Goal: Task Accomplishment & Management: Manage account settings

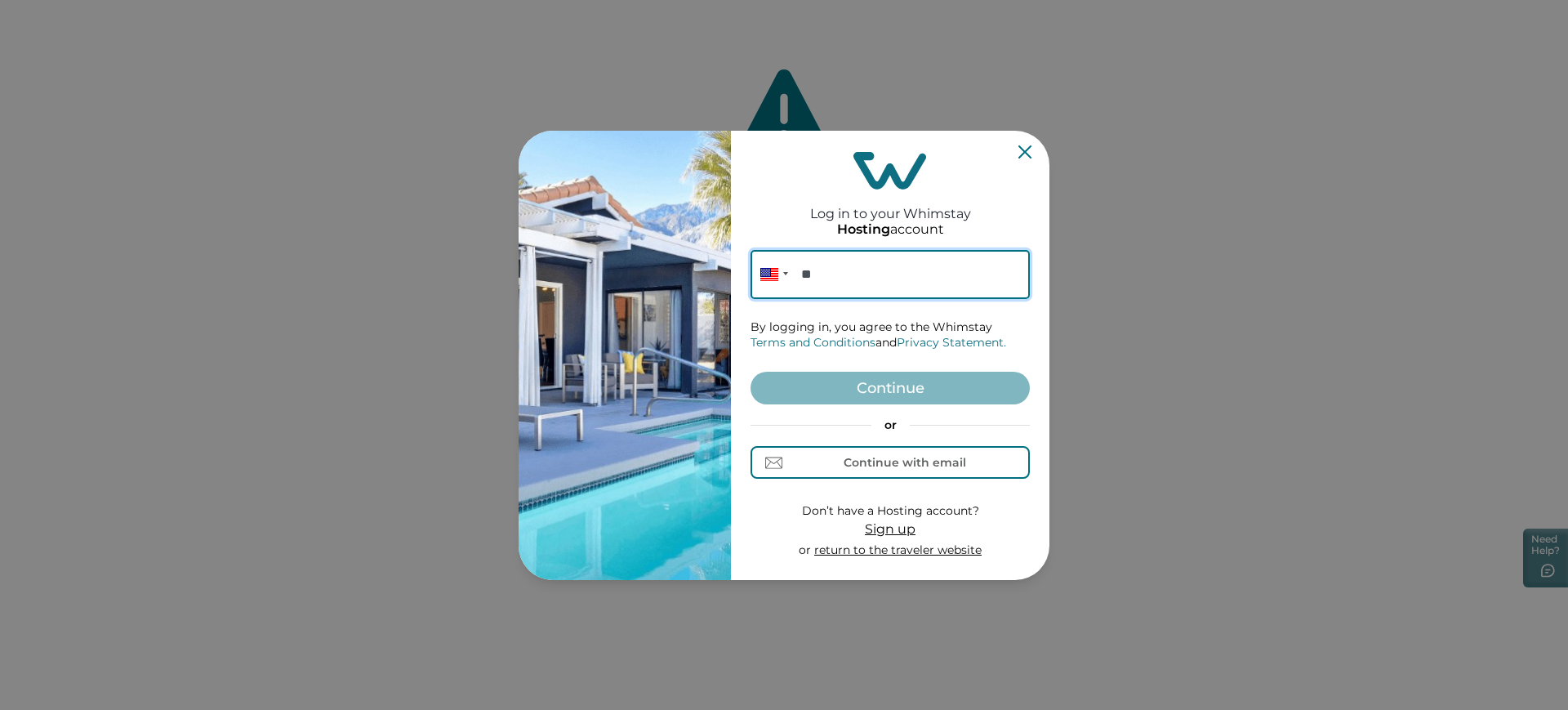
click at [845, 270] on input "**" at bounding box center [890, 274] width 280 height 49
paste input "**********"
type input "**********"
click at [971, 398] on button "Continue" at bounding box center [890, 387] width 280 height 32
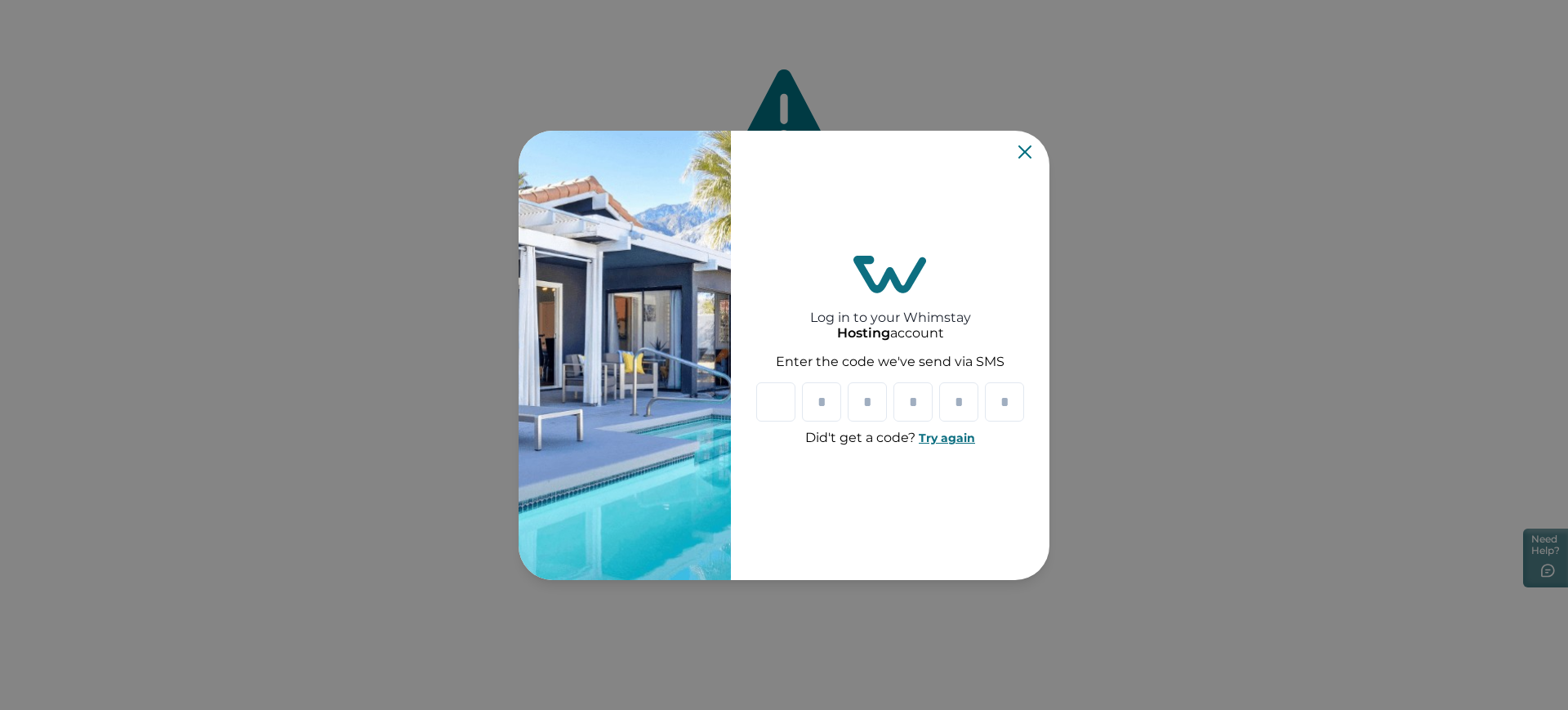
paste input "*"
type input "*"
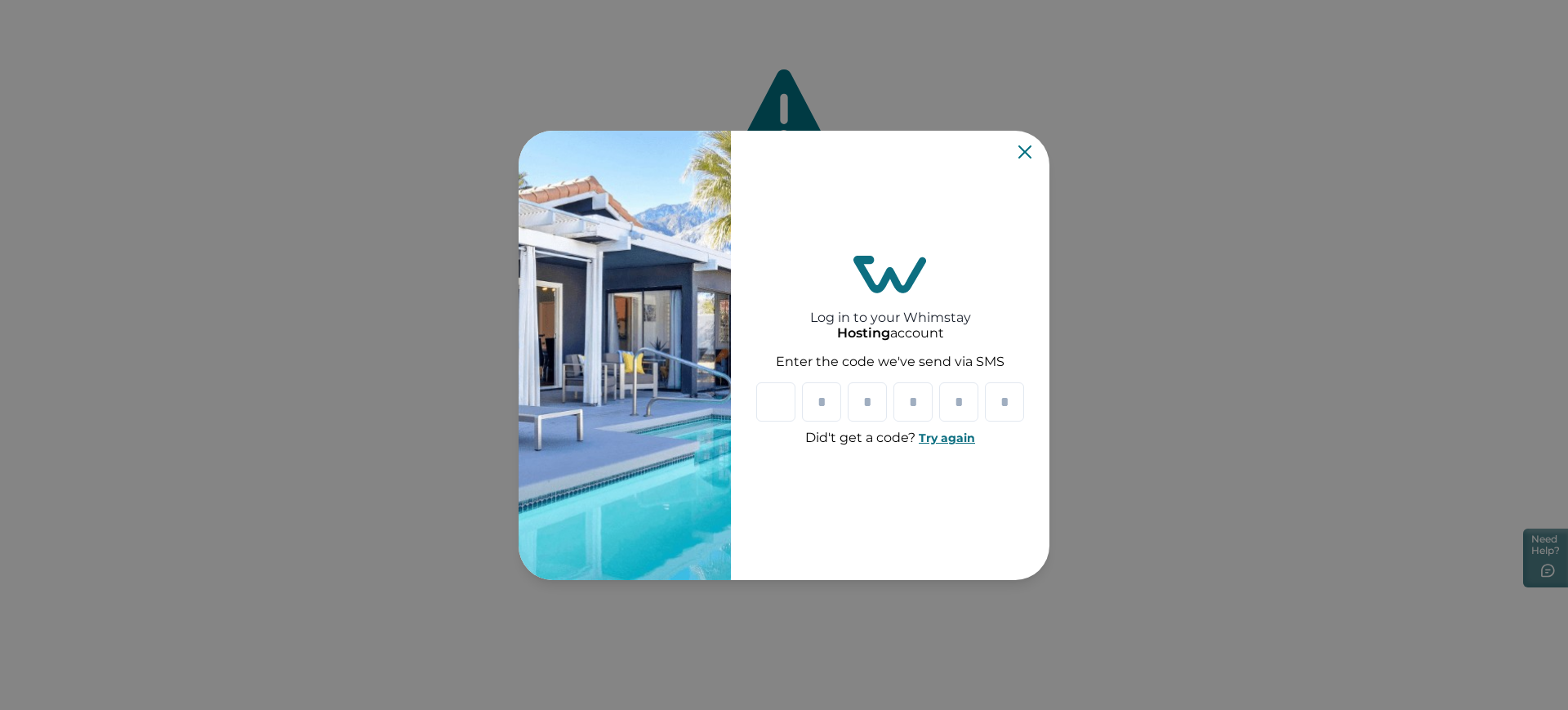
type input "*"
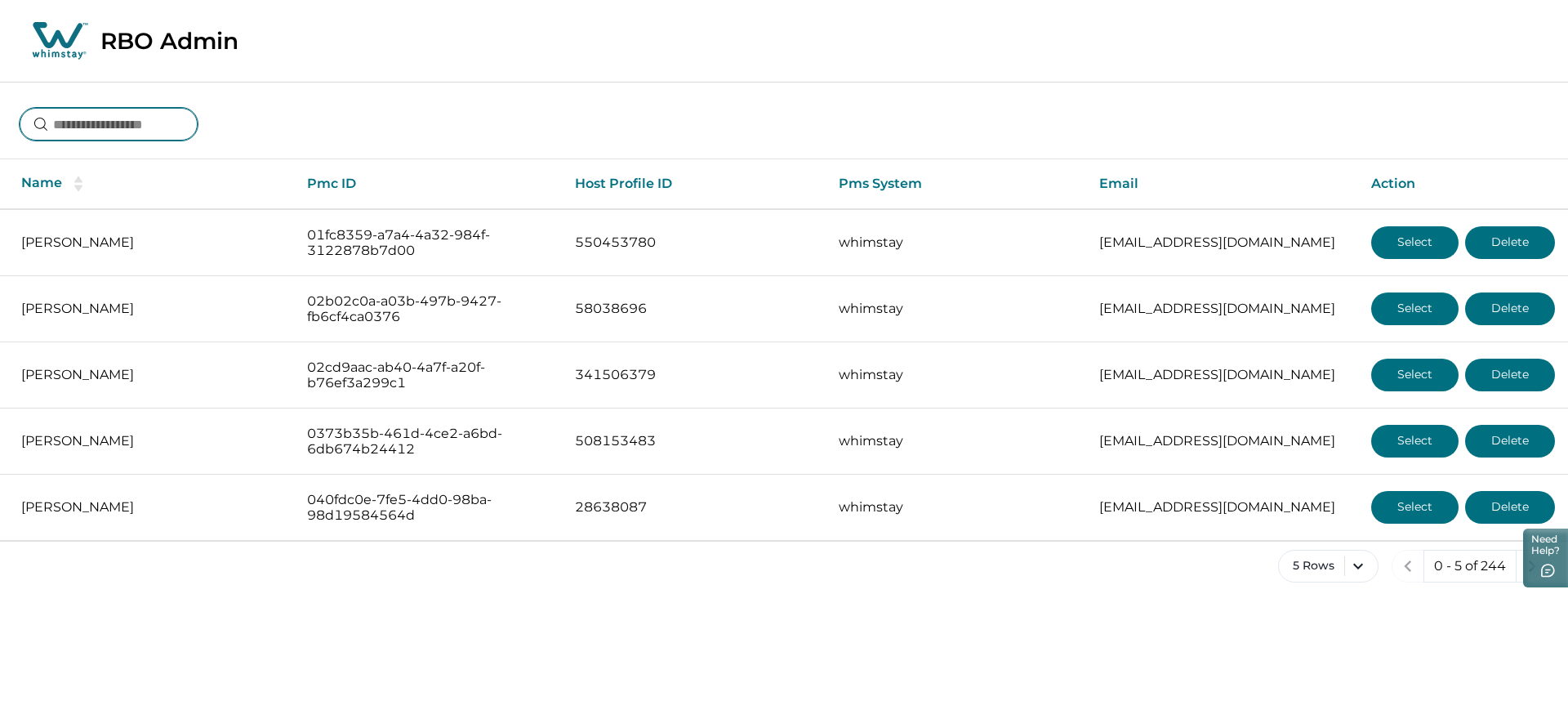
click at [169, 109] on input at bounding box center [108, 124] width 178 height 32
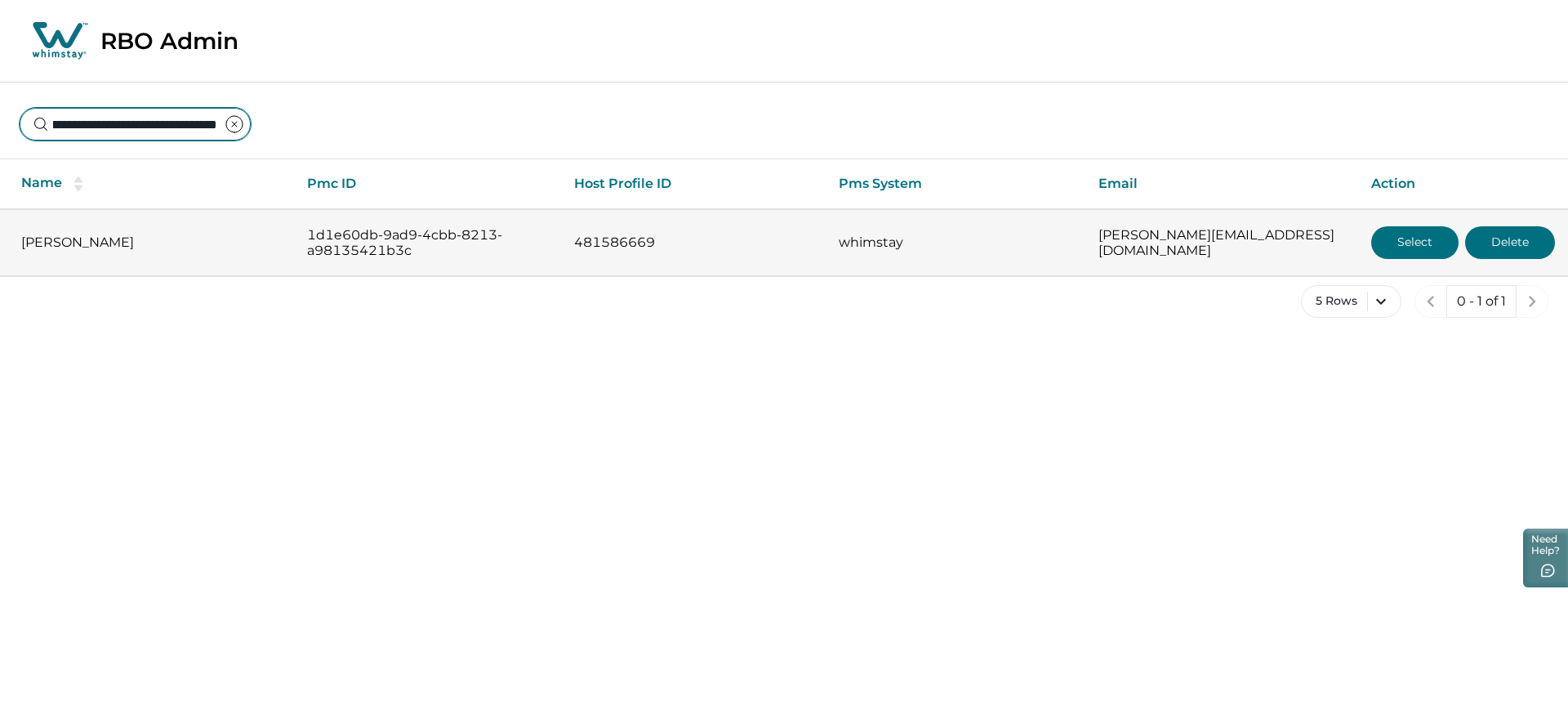
type input "**********"
click at [1373, 234] on button "Select" at bounding box center [1414, 242] width 87 height 32
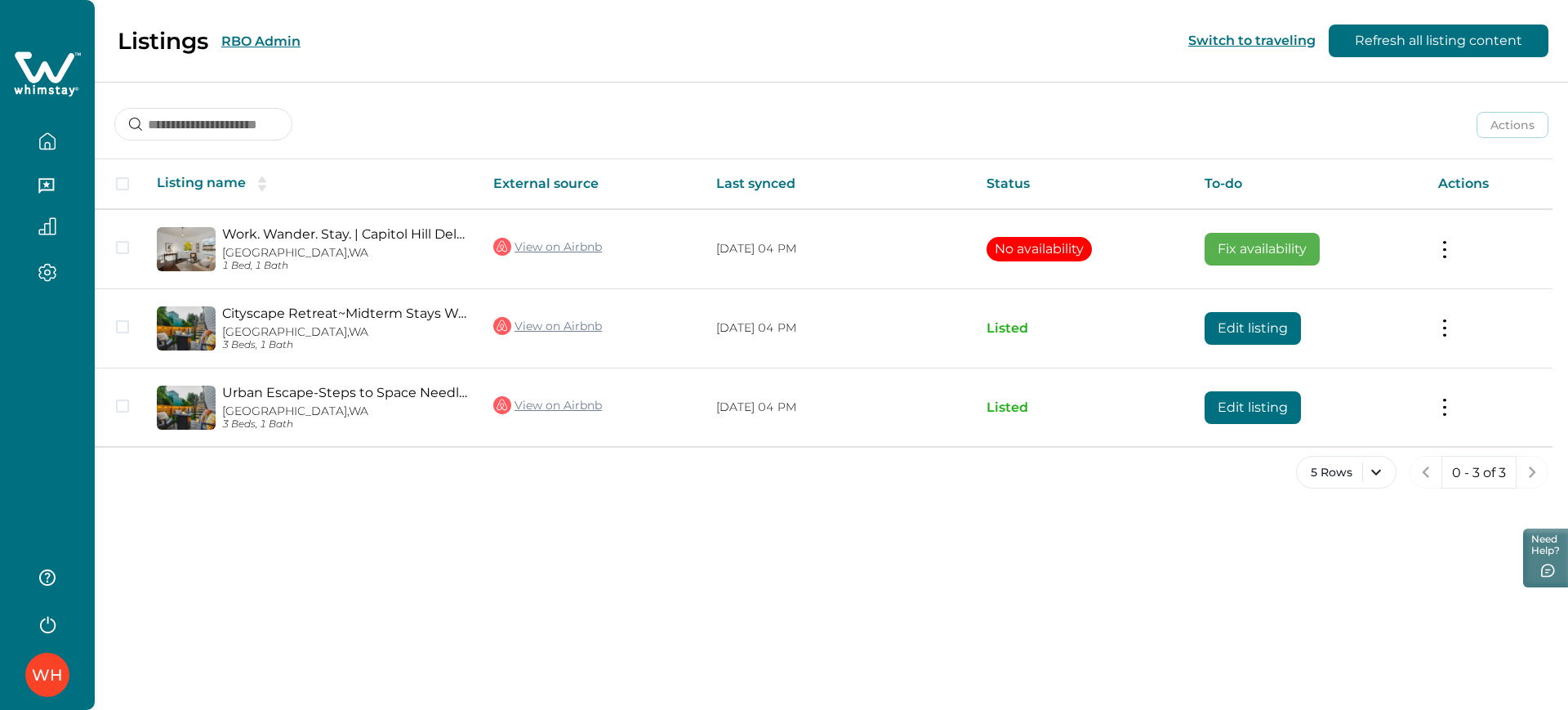
click at [236, 44] on button "RBO Admin" at bounding box center [261, 40] width 79 height 15
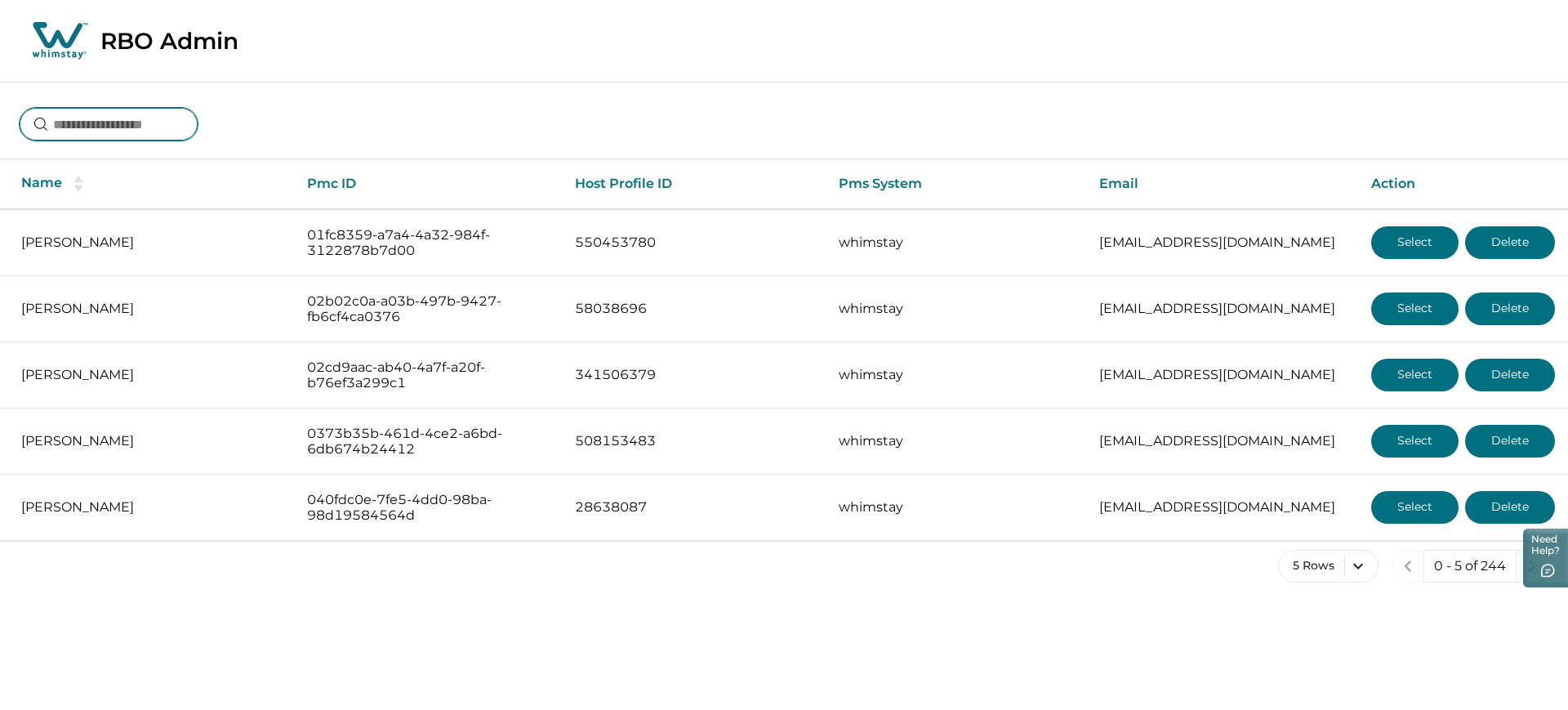
click at [188, 121] on input at bounding box center [108, 124] width 178 height 32
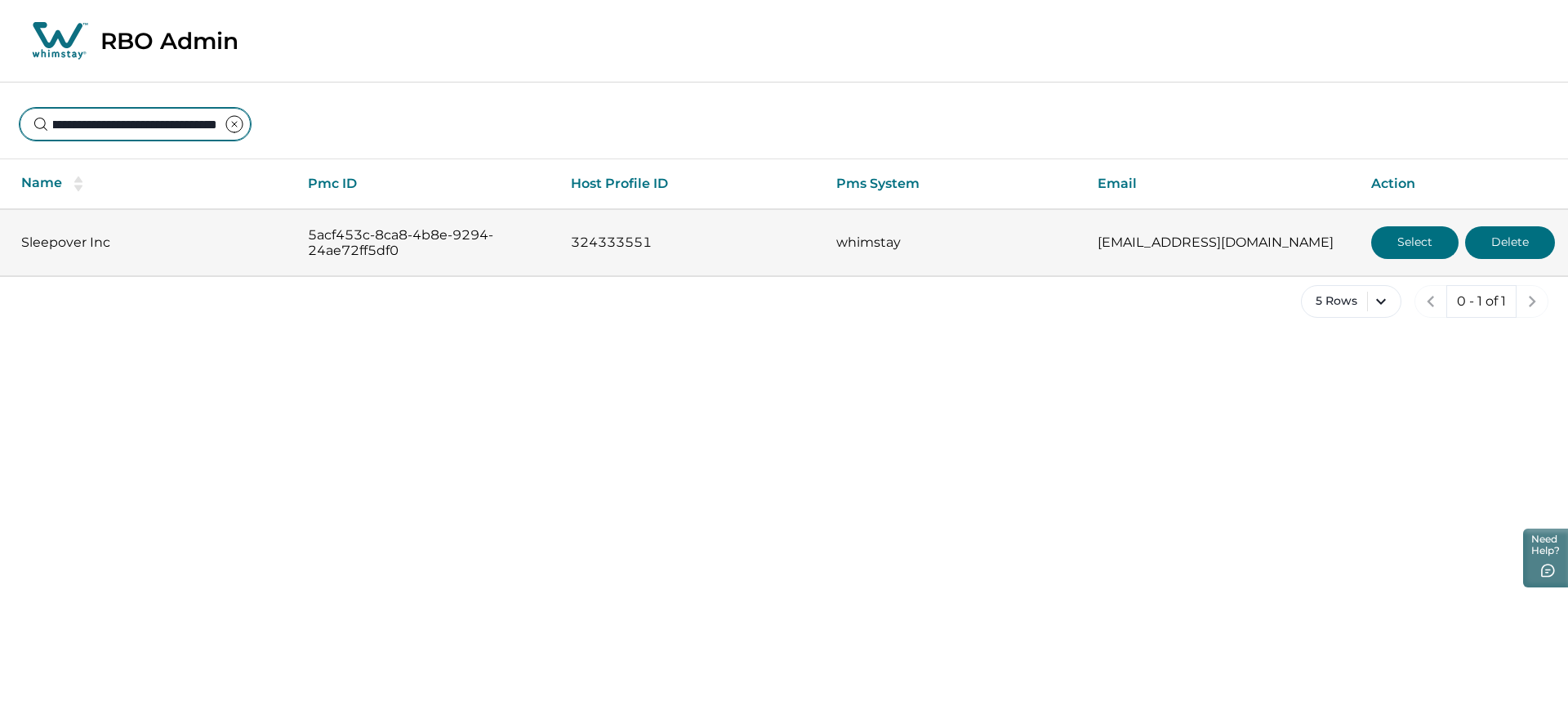
type input "**********"
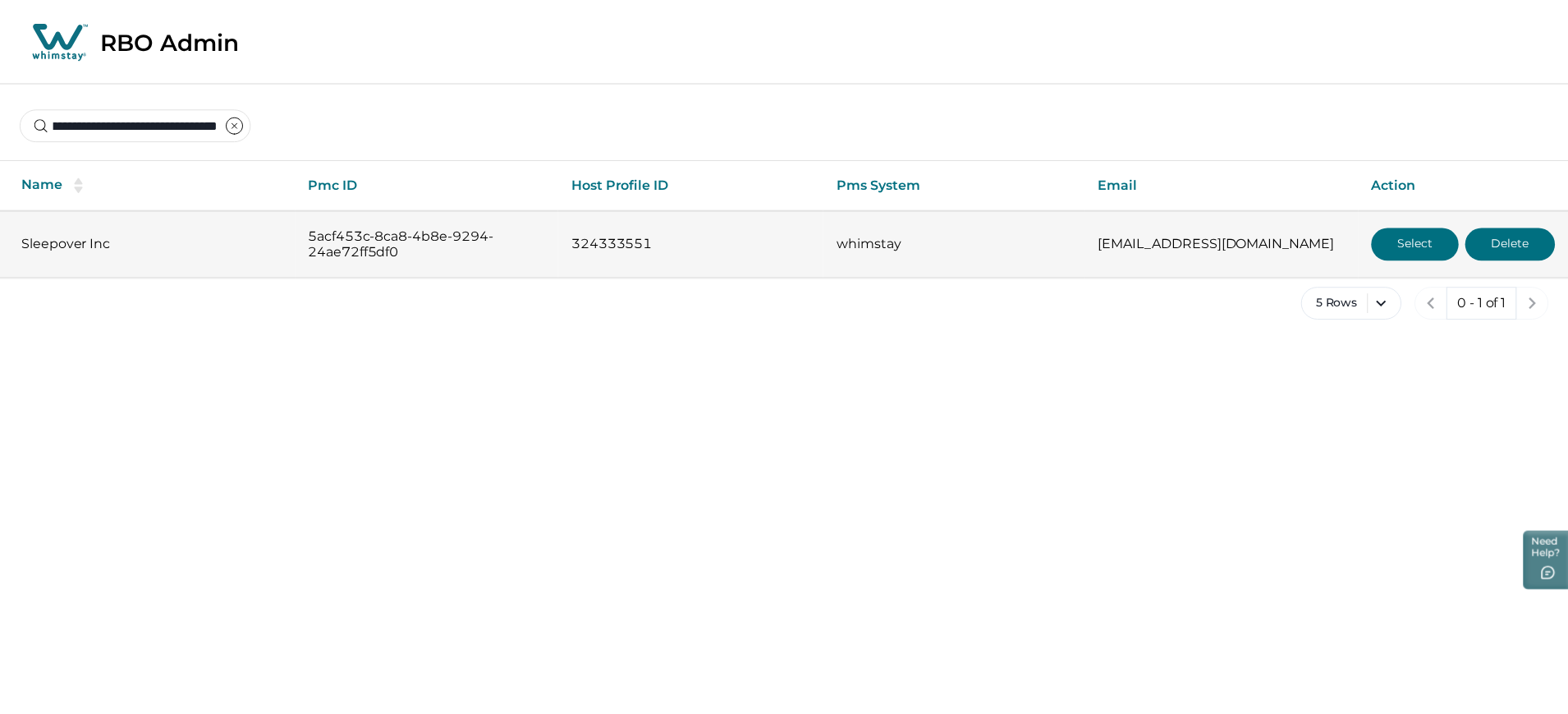
scroll to position [0, 0]
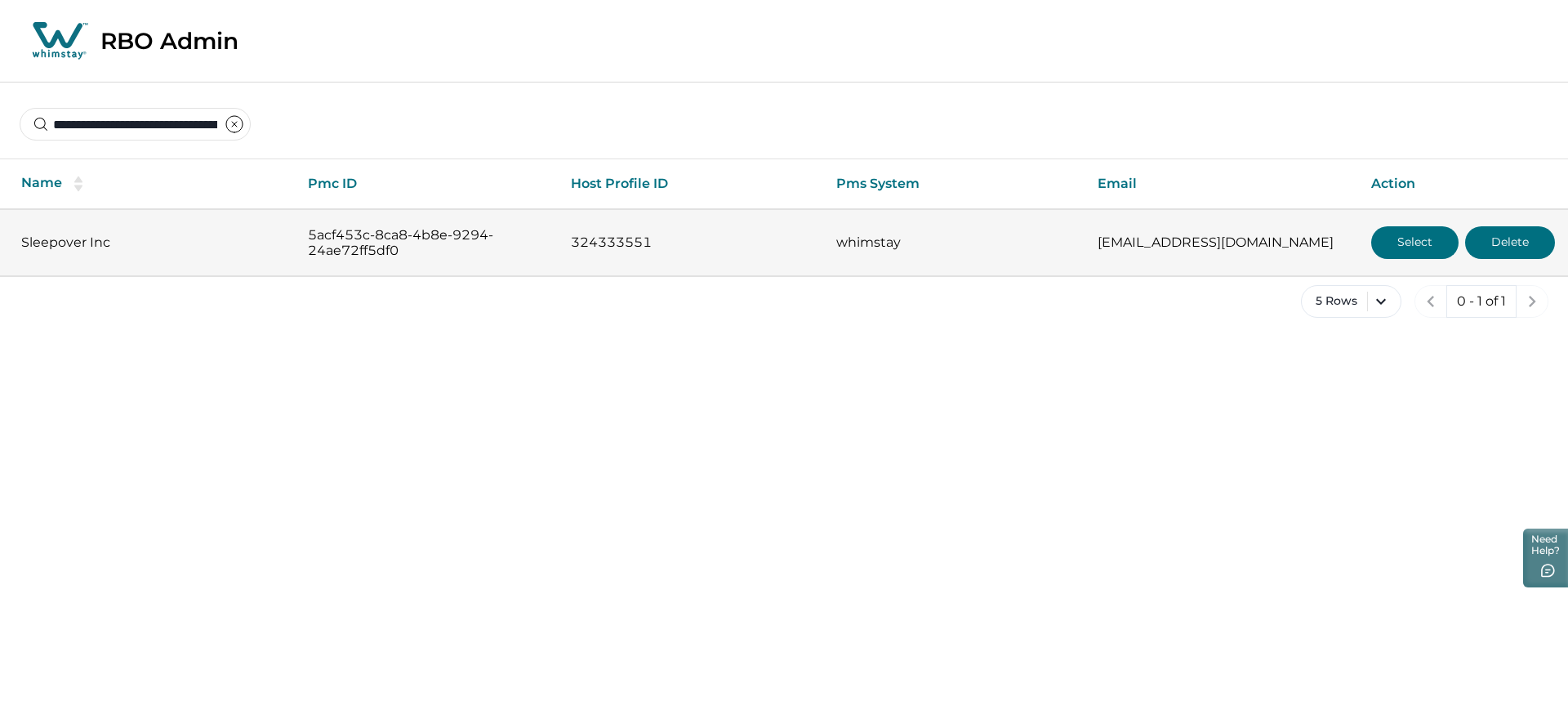
click at [1380, 245] on button "Select" at bounding box center [1414, 242] width 87 height 32
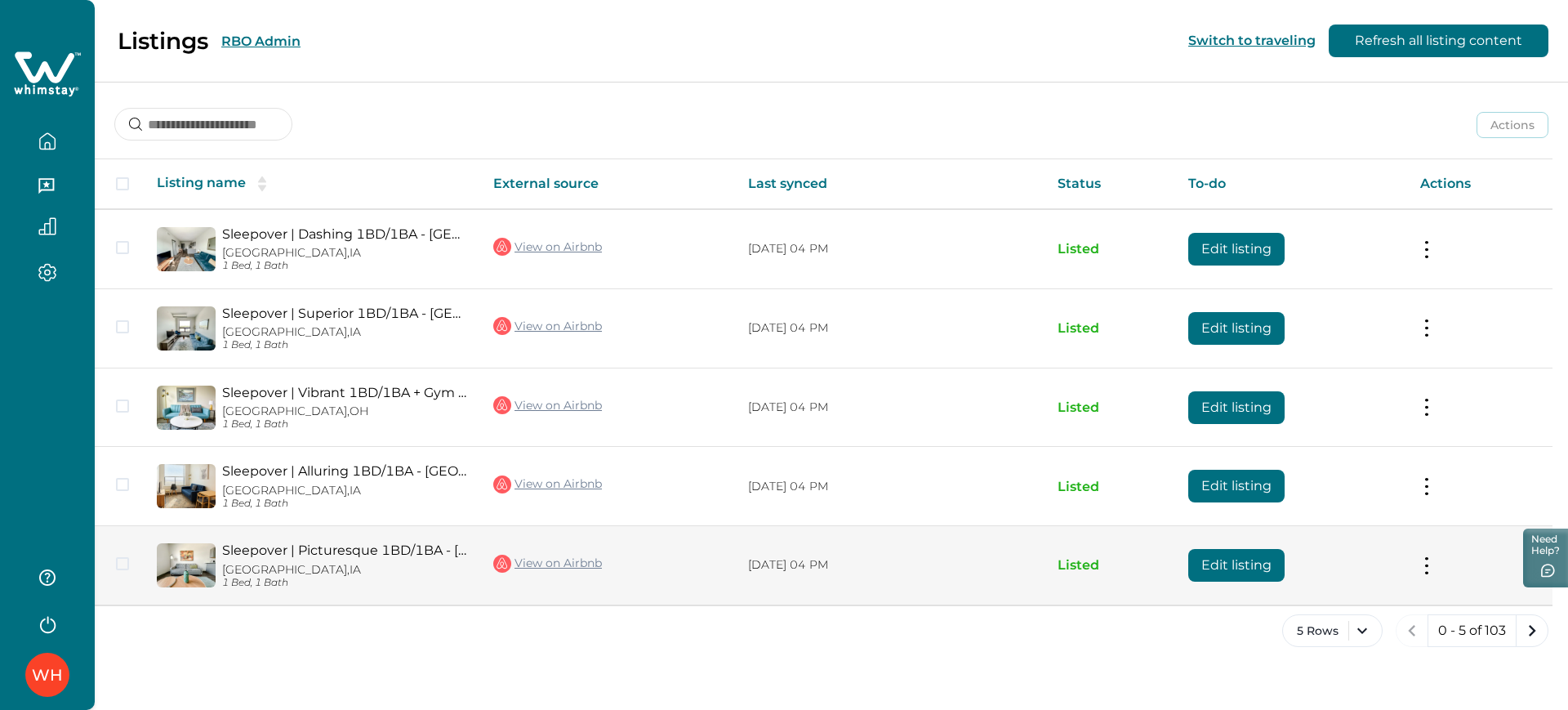
click at [1262, 560] on button "Edit listing" at bounding box center [1235, 565] width 96 height 32
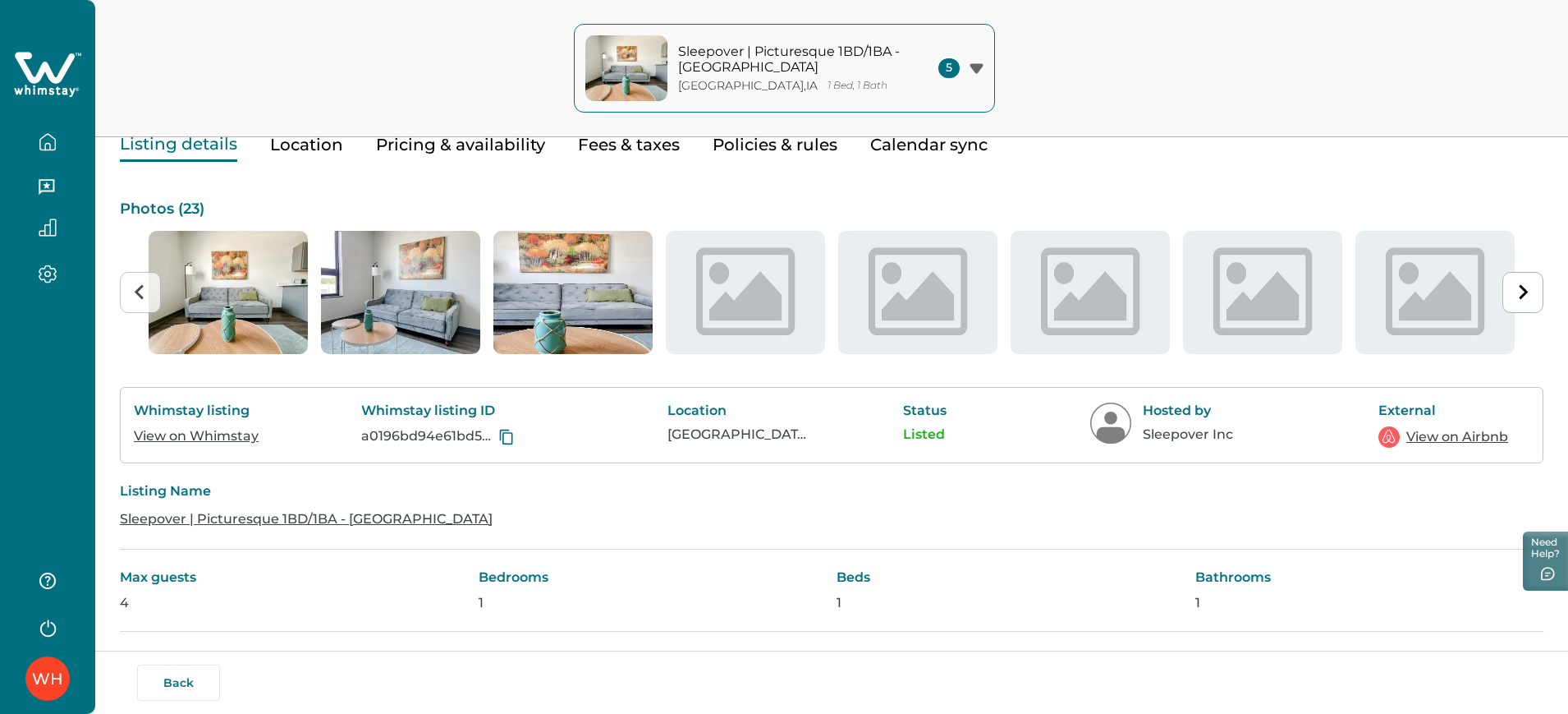
scroll to position [59, 0]
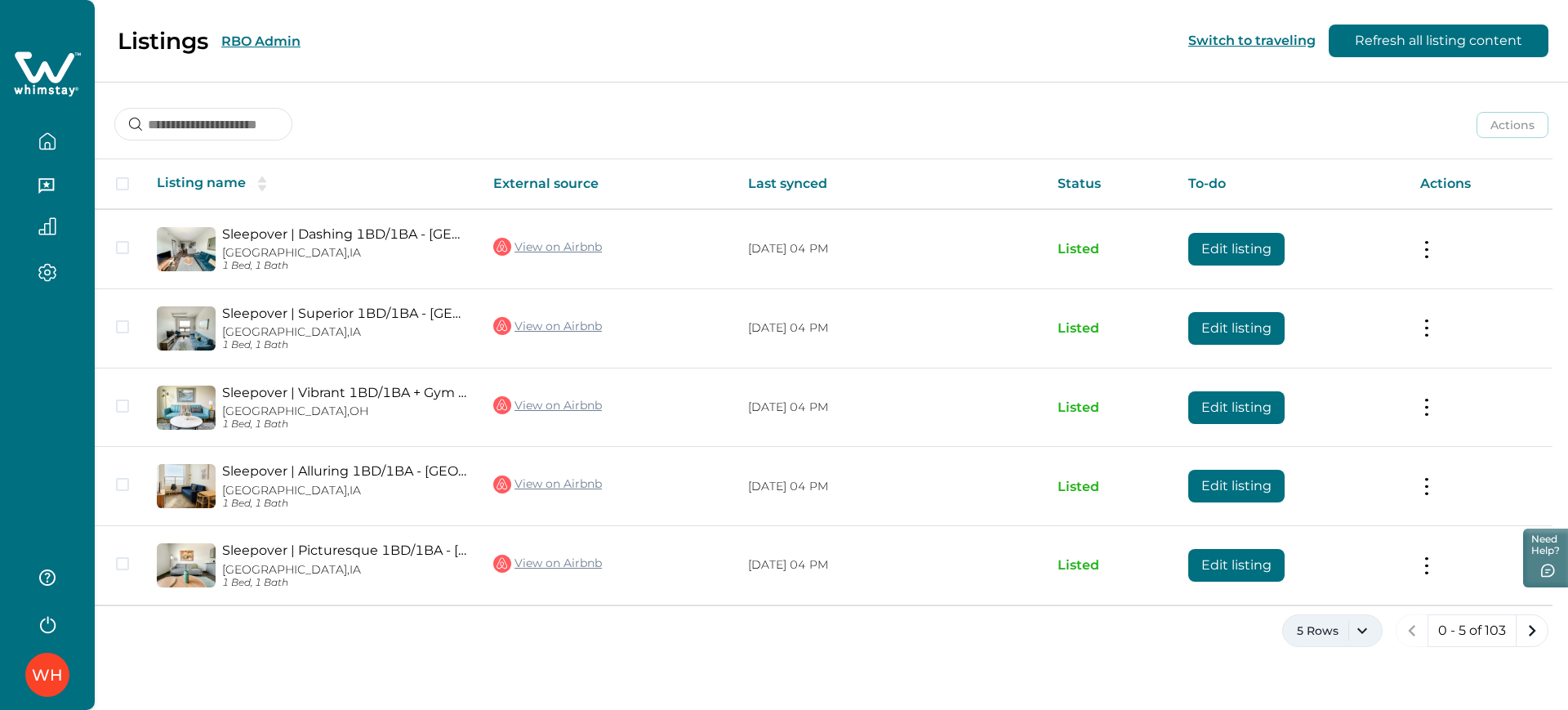
click at [1348, 635] on button "5 Rows" at bounding box center [1332, 630] width 100 height 32
click at [1360, 582] on button "100 Rows" at bounding box center [1332, 584] width 85 height 32
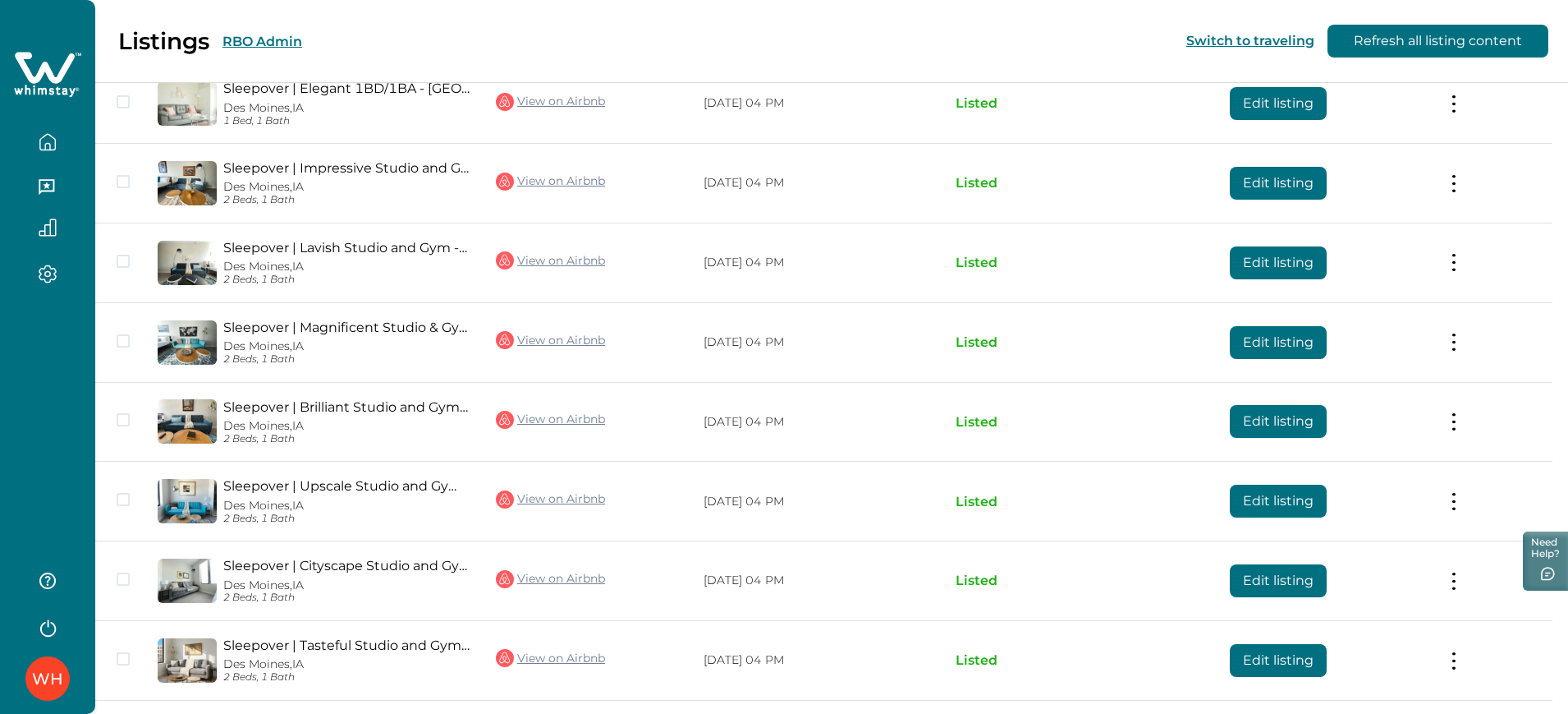
scroll to position [871, 0]
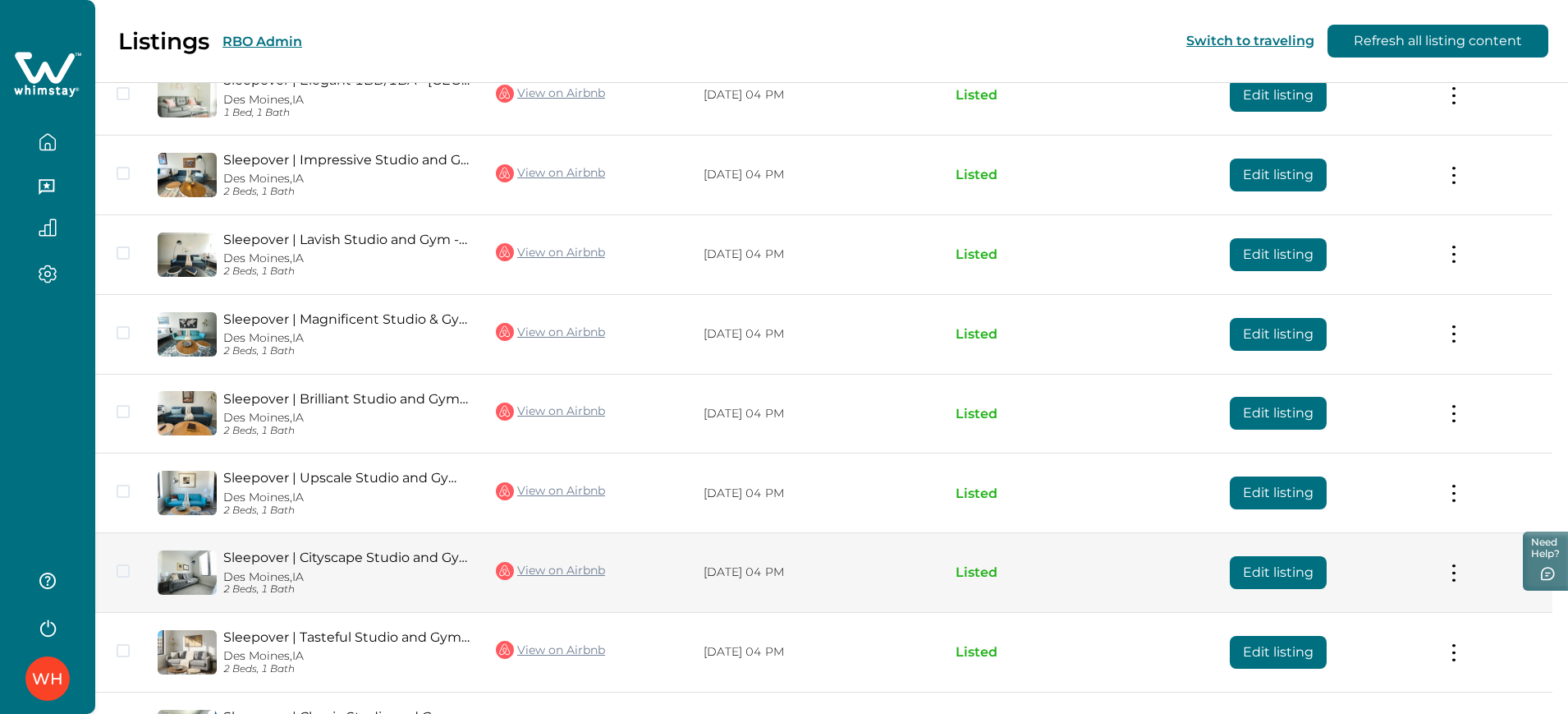
click at [1320, 564] on button "Edit listing" at bounding box center [1278, 572] width 96 height 32
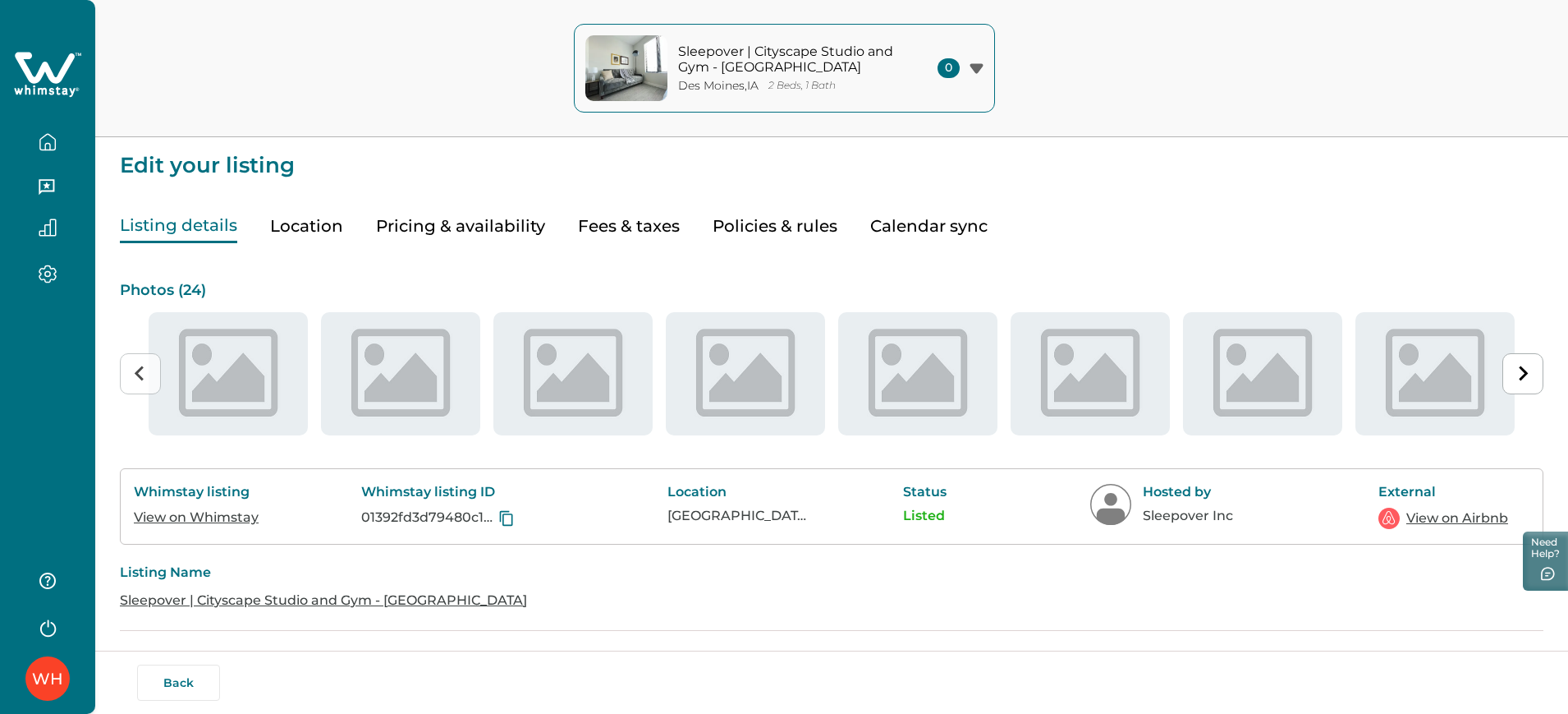
type input "**"
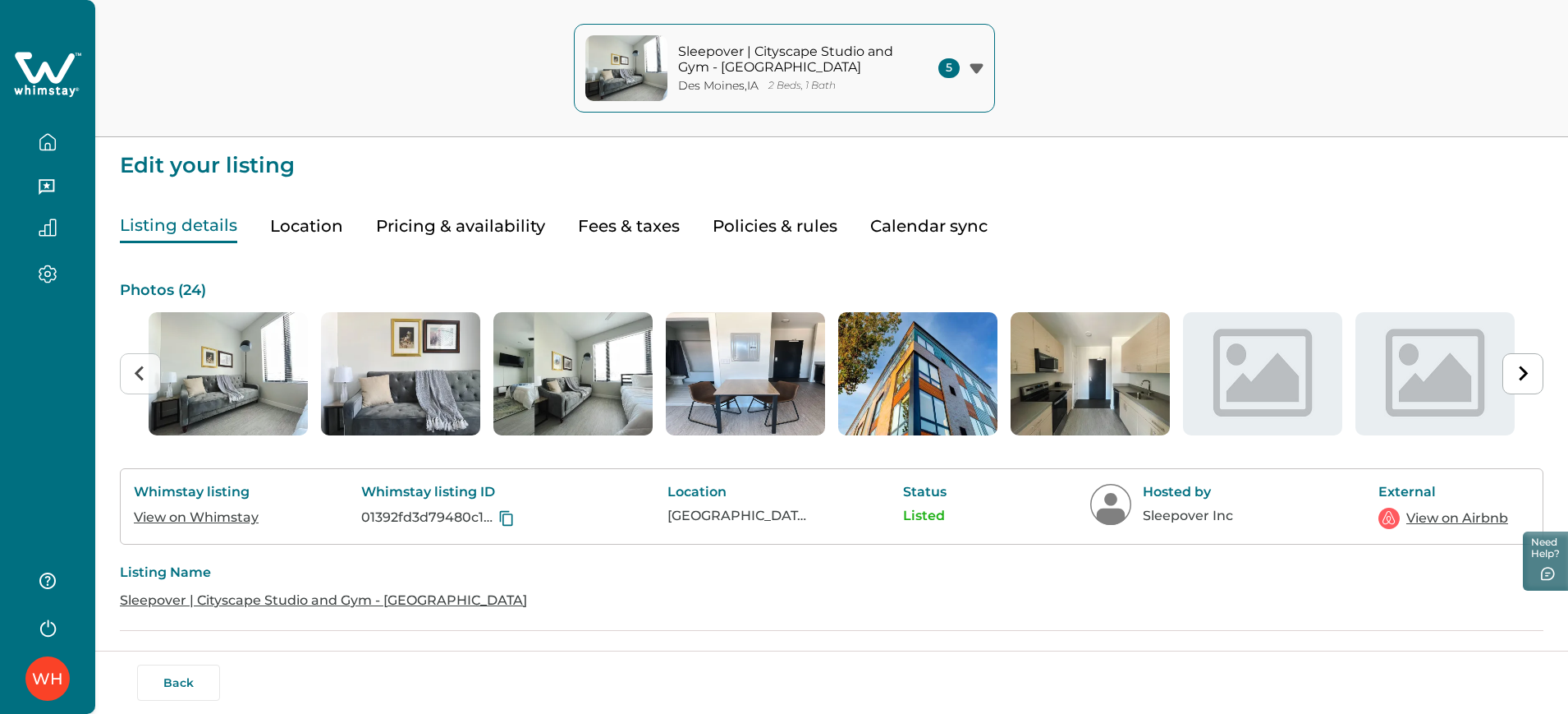
click at [530, 223] on button "Pricing & availability" at bounding box center [460, 225] width 169 height 33
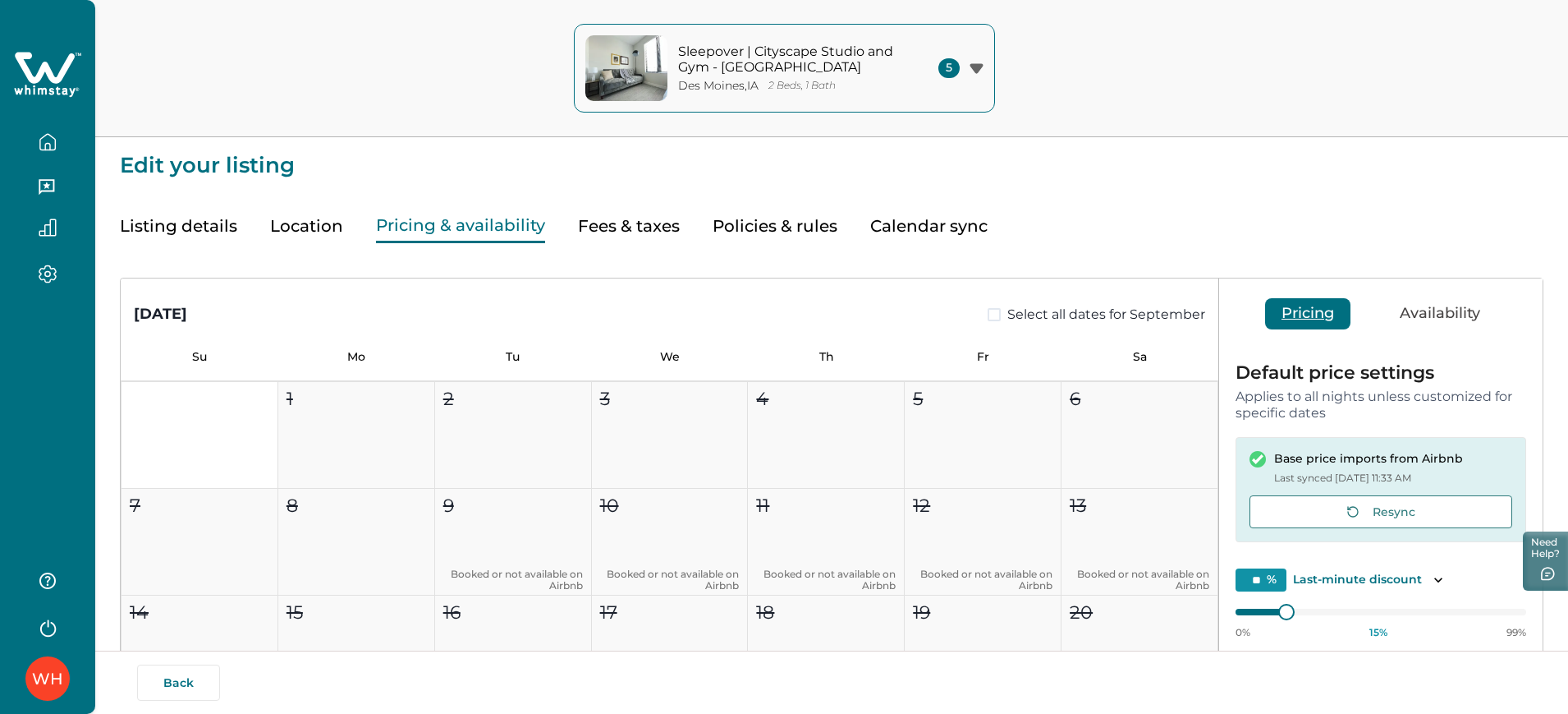
click at [624, 215] on button "Fees & taxes" at bounding box center [628, 225] width 102 height 33
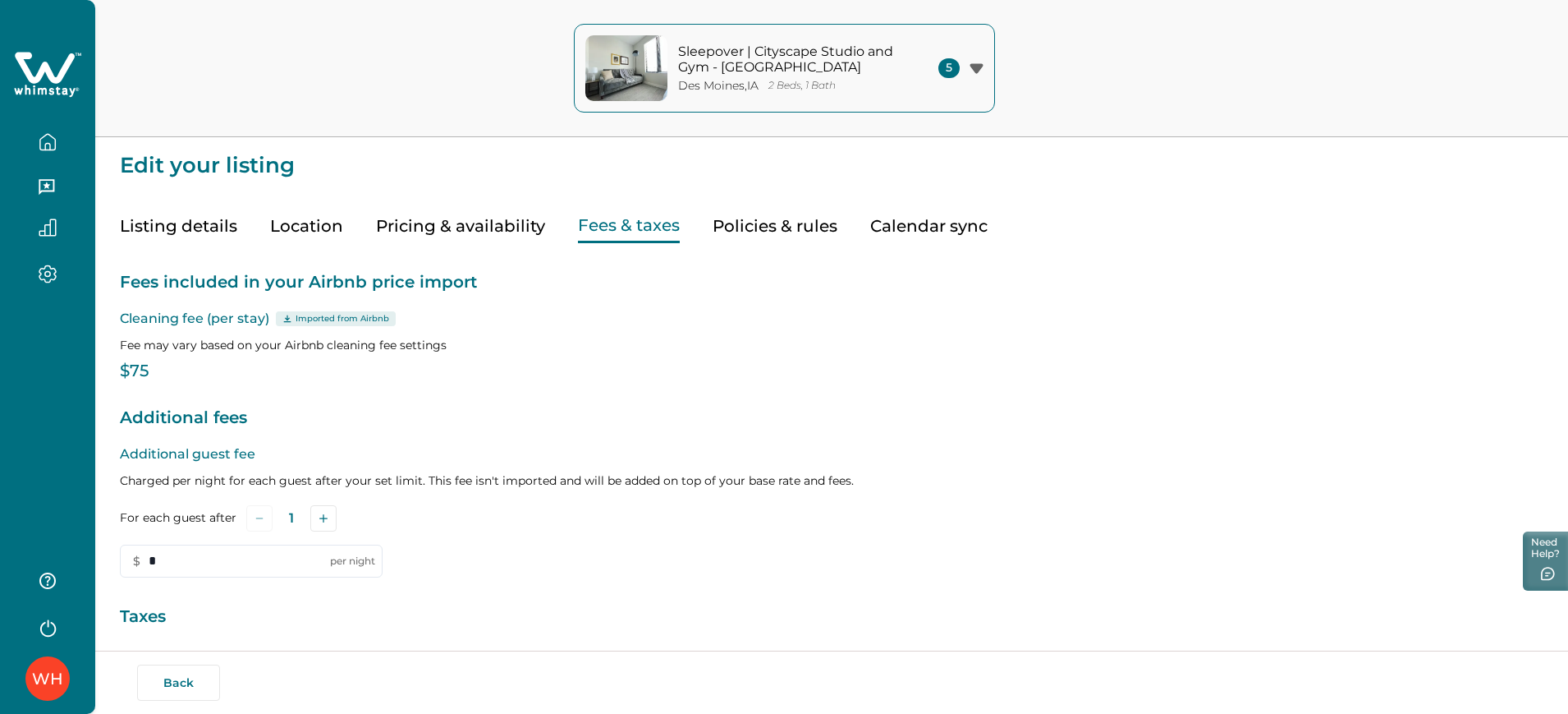
type input "*"
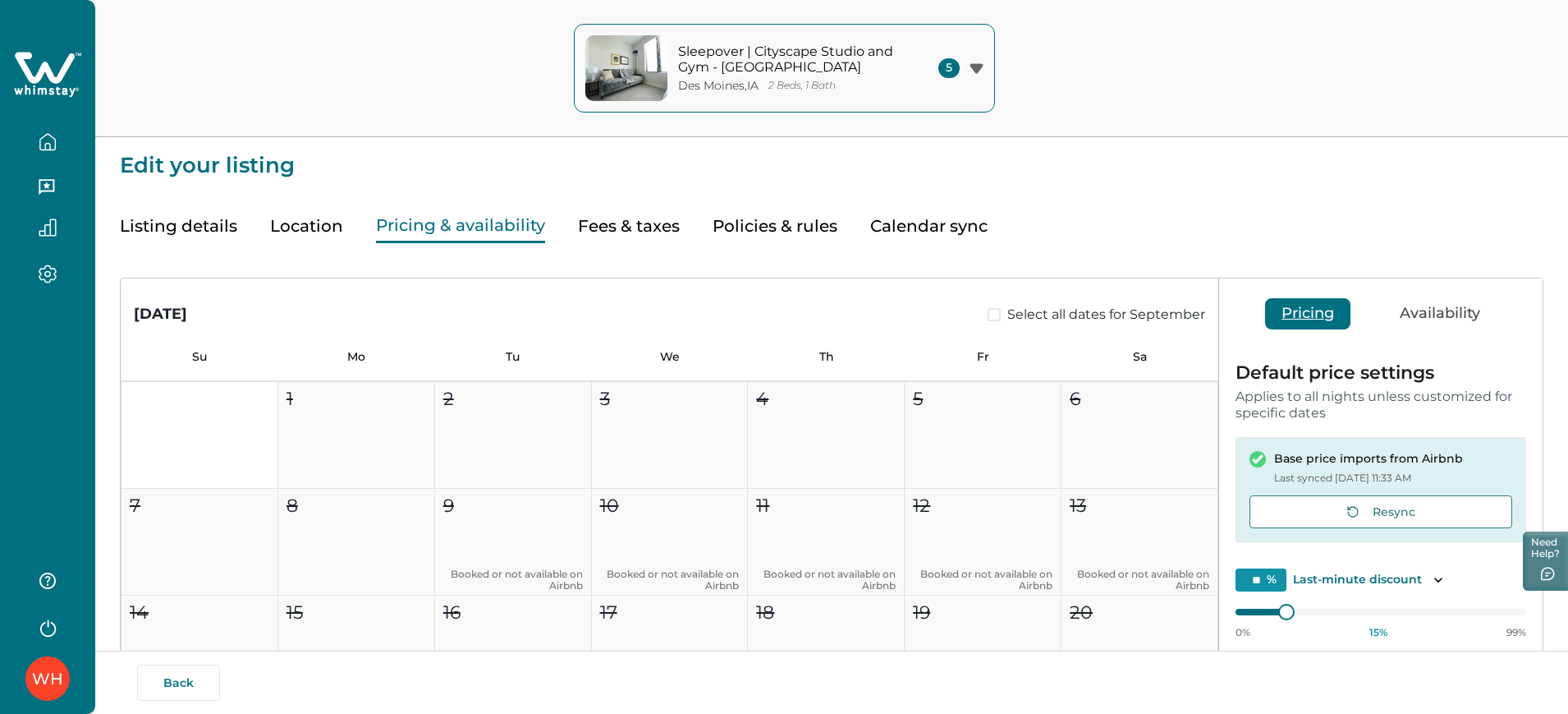
click at [408, 212] on button "Pricing & availability" at bounding box center [460, 225] width 169 height 33
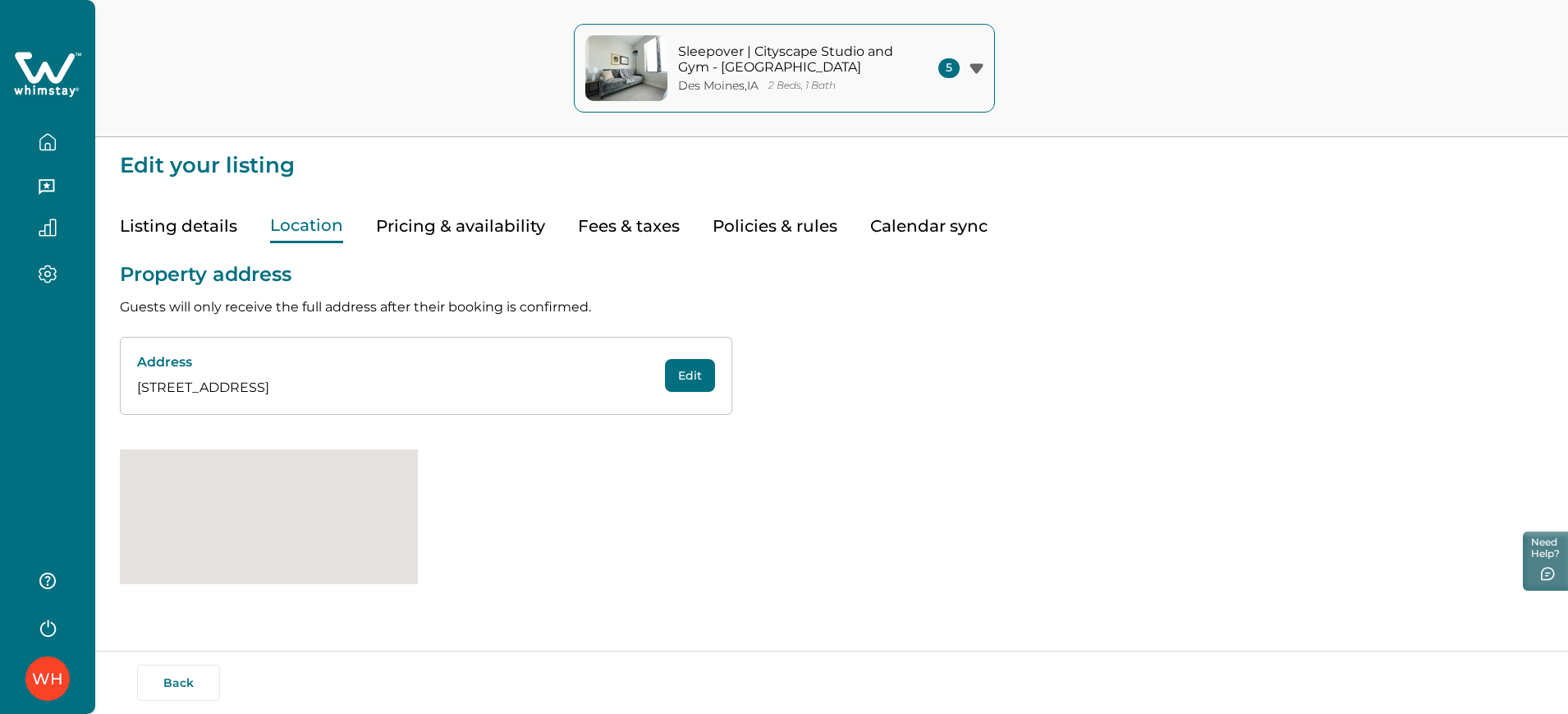
click at [296, 227] on button "Location" at bounding box center [306, 225] width 73 height 33
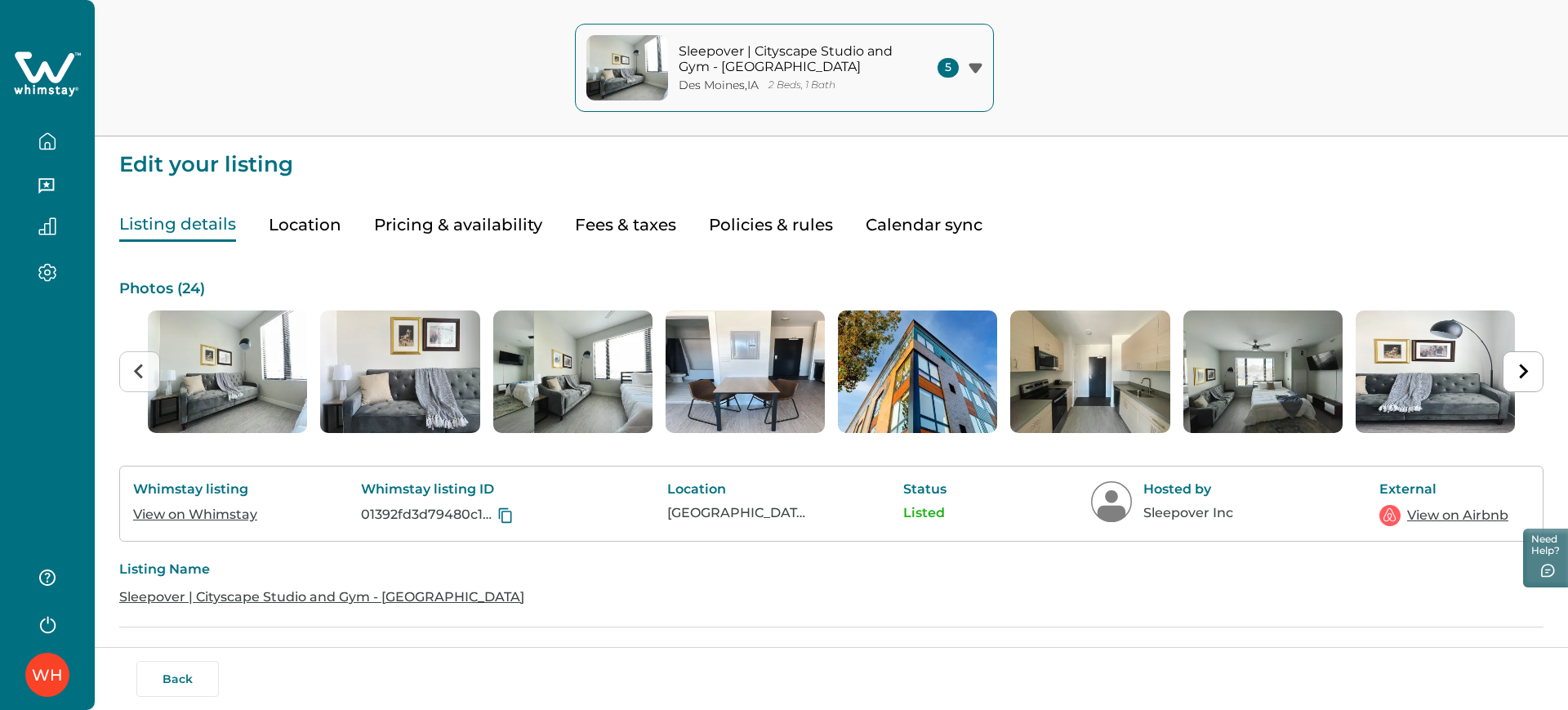
click at [178, 224] on button "Listing details" at bounding box center [178, 224] width 117 height 33
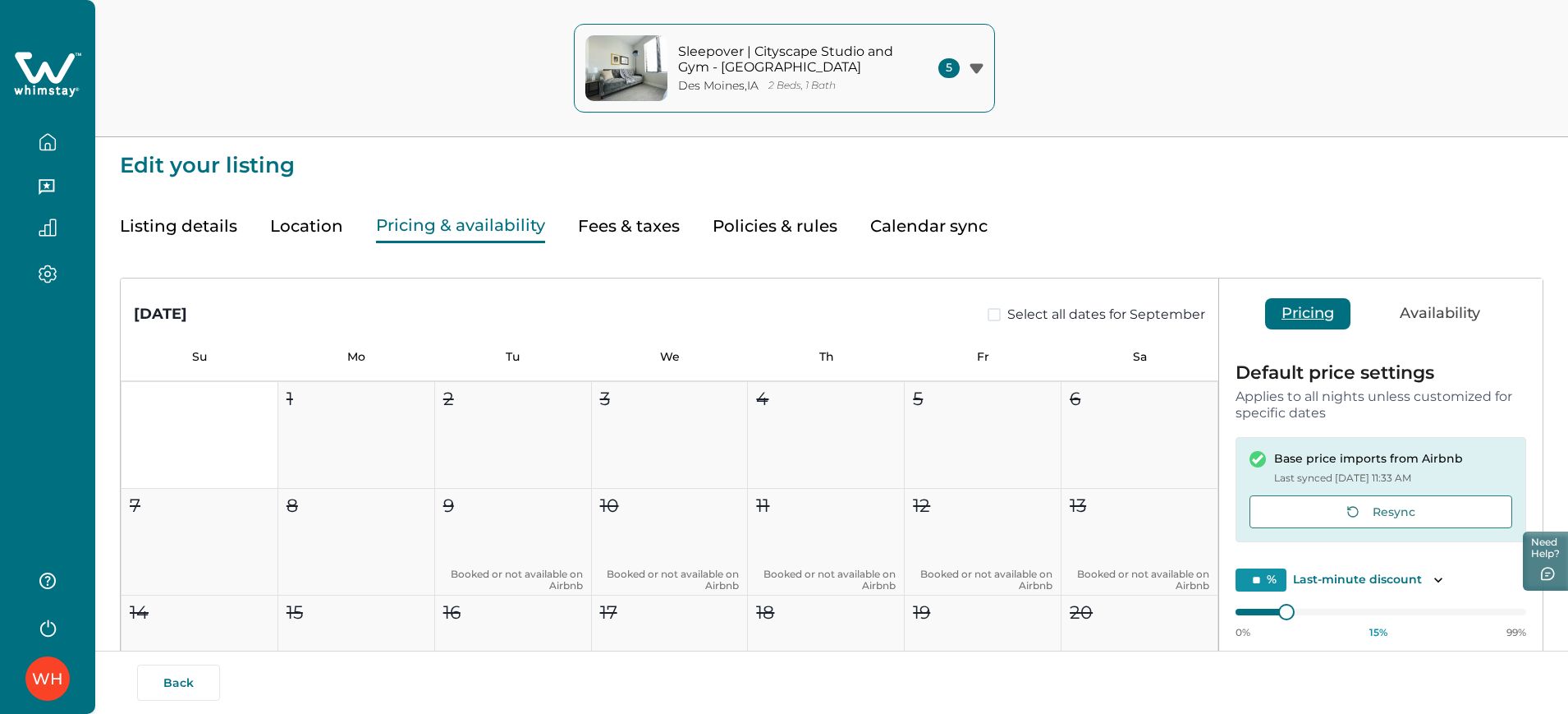
click at [438, 234] on button "Pricing & availability" at bounding box center [460, 225] width 169 height 33
click at [579, 224] on button "Fees & taxes" at bounding box center [628, 225] width 102 height 33
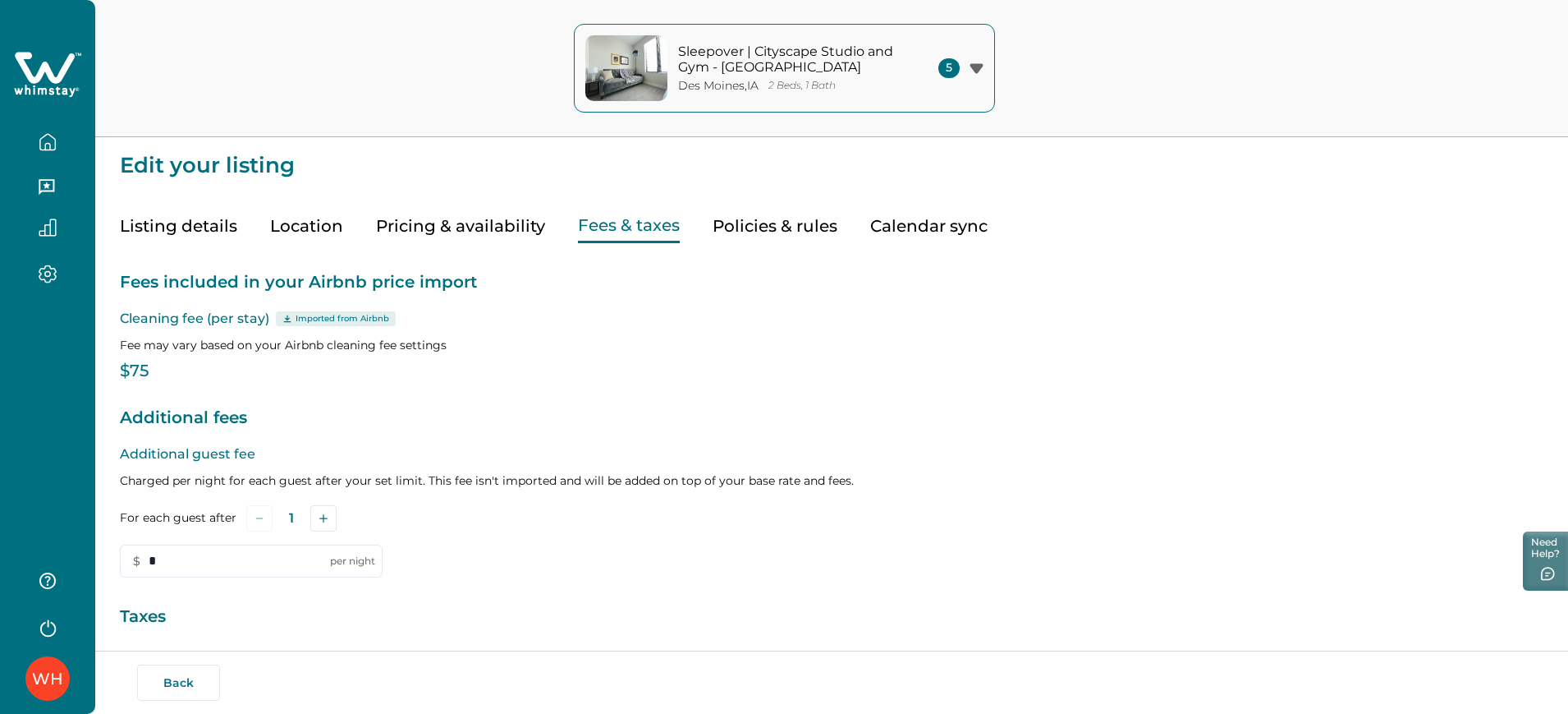
click at [510, 216] on button "Pricing & availability" at bounding box center [460, 225] width 169 height 33
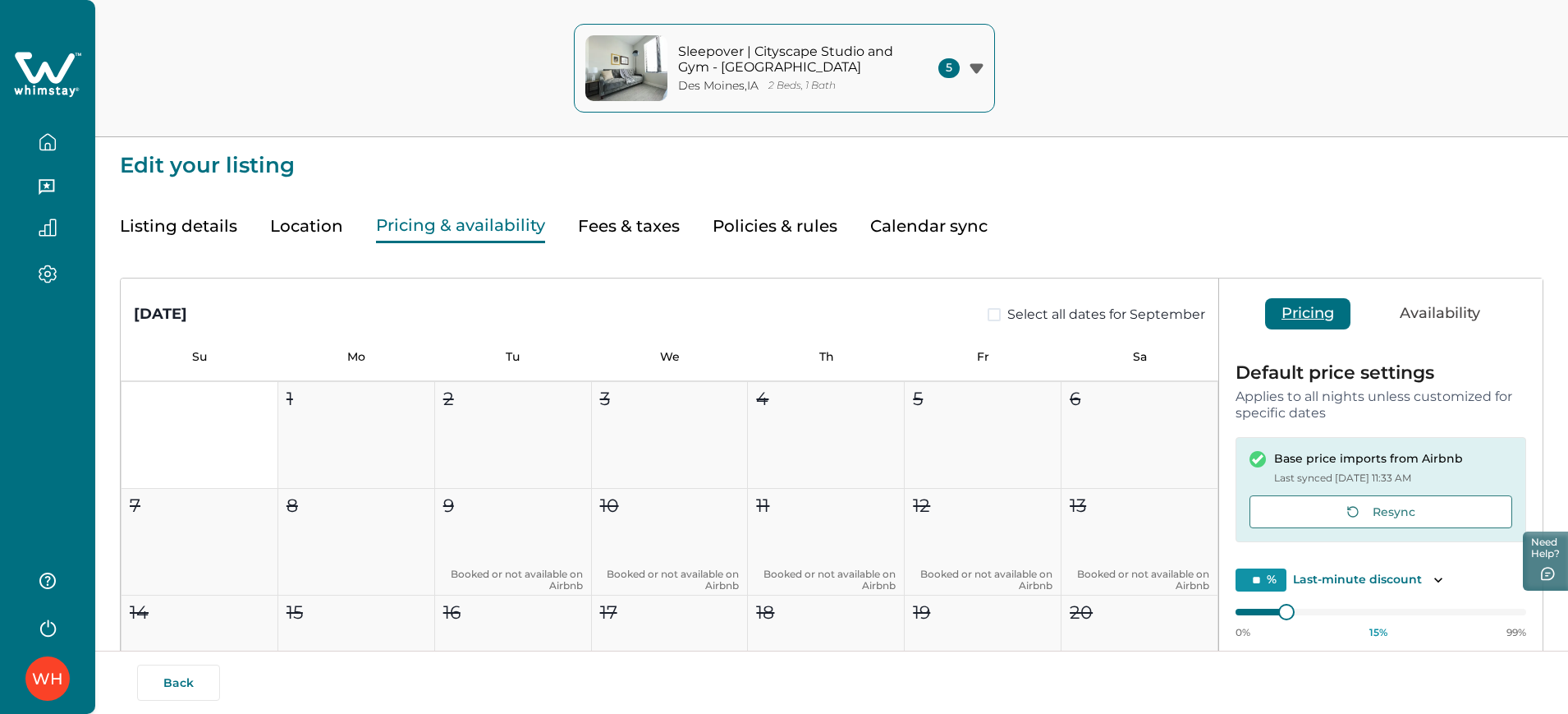
click at [620, 221] on button "Fees & taxes" at bounding box center [628, 225] width 102 height 33
click at [505, 219] on button "Pricing & availability" at bounding box center [460, 225] width 169 height 33
